Goal: Navigation & Orientation: Find specific page/section

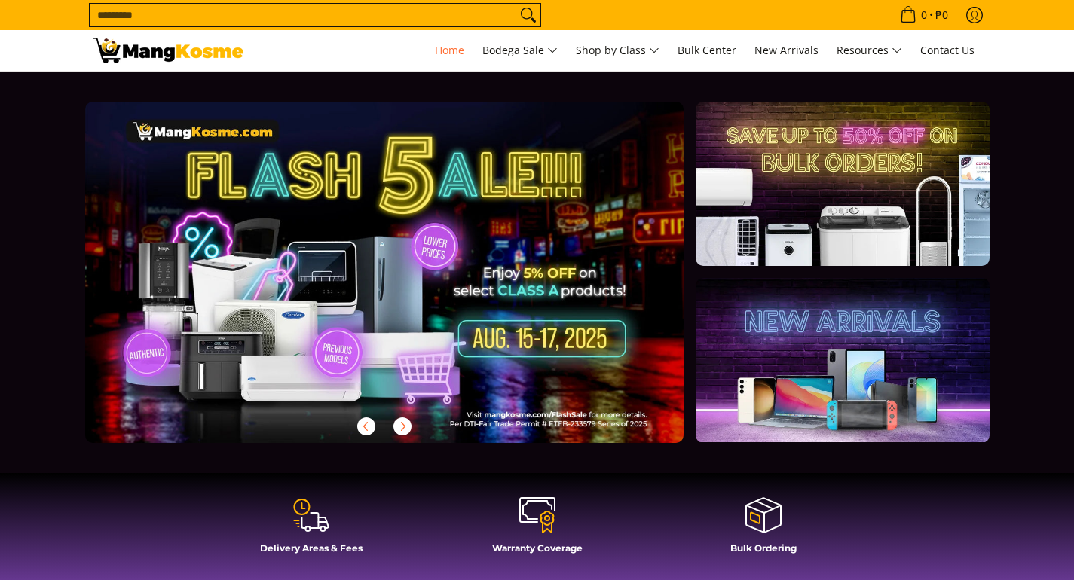
click at [198, 68] on link at bounding box center [168, 50] width 151 height 41
click at [196, 53] on img at bounding box center [168, 51] width 151 height 26
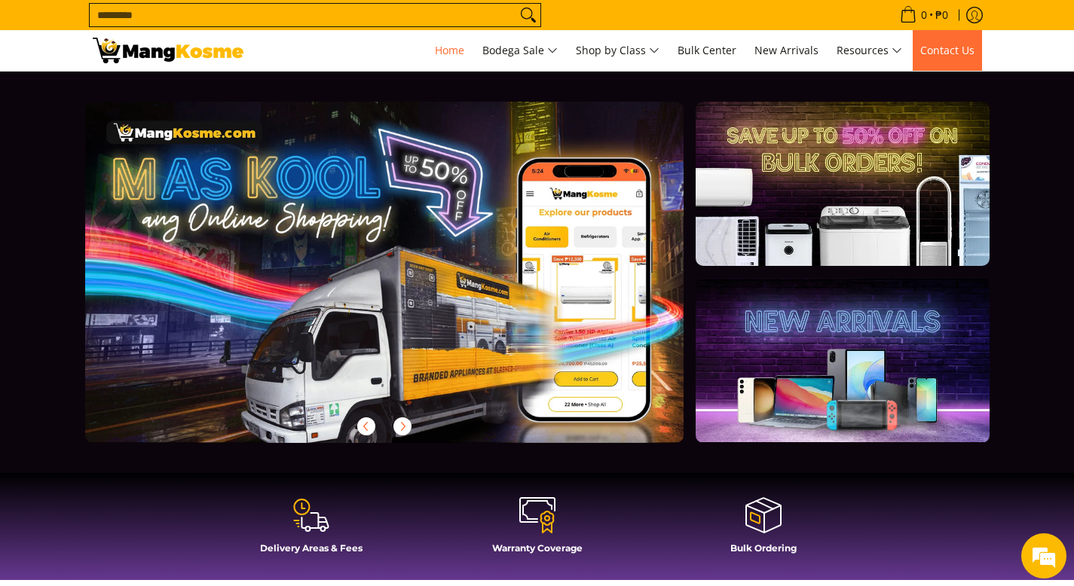
scroll to position [0, 599]
click at [934, 52] on span "Contact Us" at bounding box center [947, 50] width 54 height 14
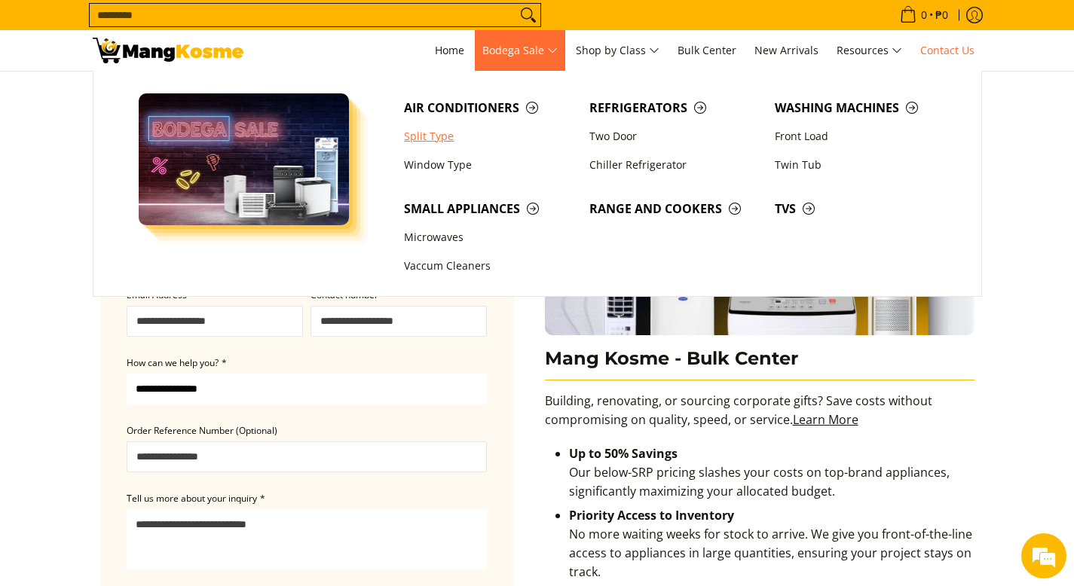
click at [428, 139] on link "Split Type" at bounding box center [489, 136] width 185 height 29
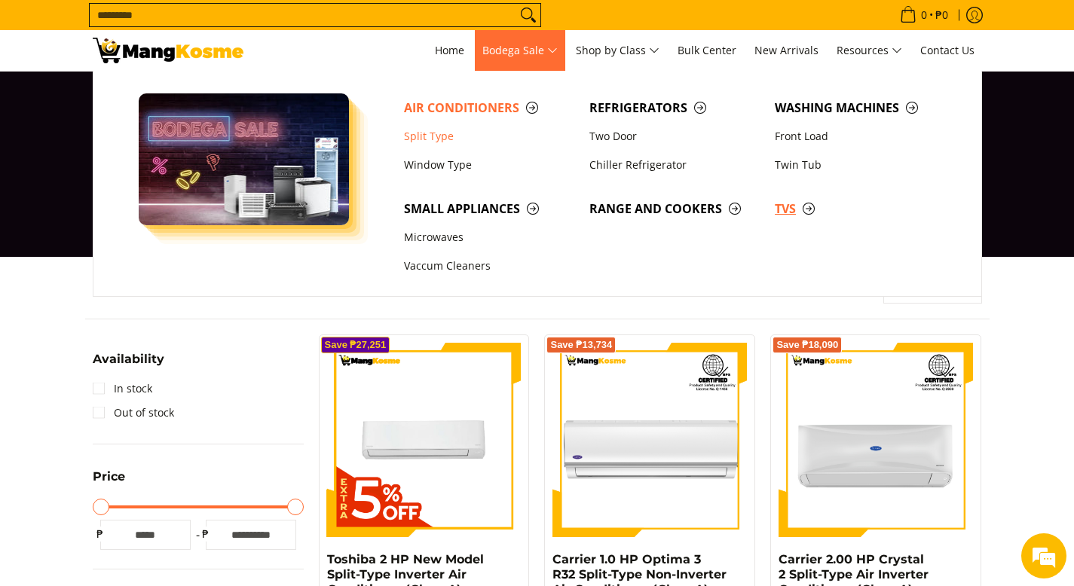
click at [787, 206] on span "TVs" at bounding box center [860, 209] width 170 height 19
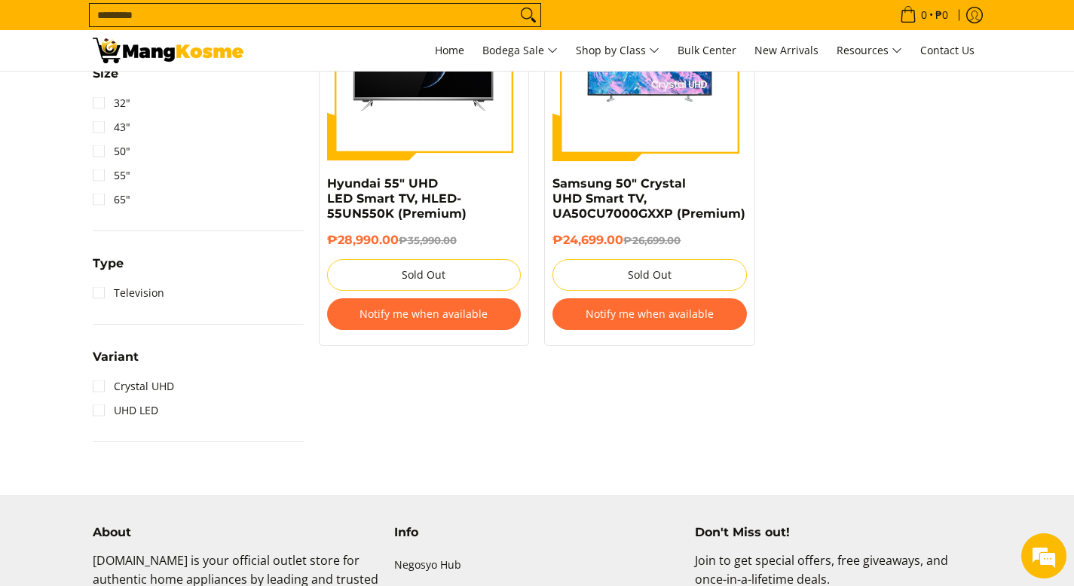
scroll to position [765, 0]
